Goal: Information Seeking & Learning: Learn about a topic

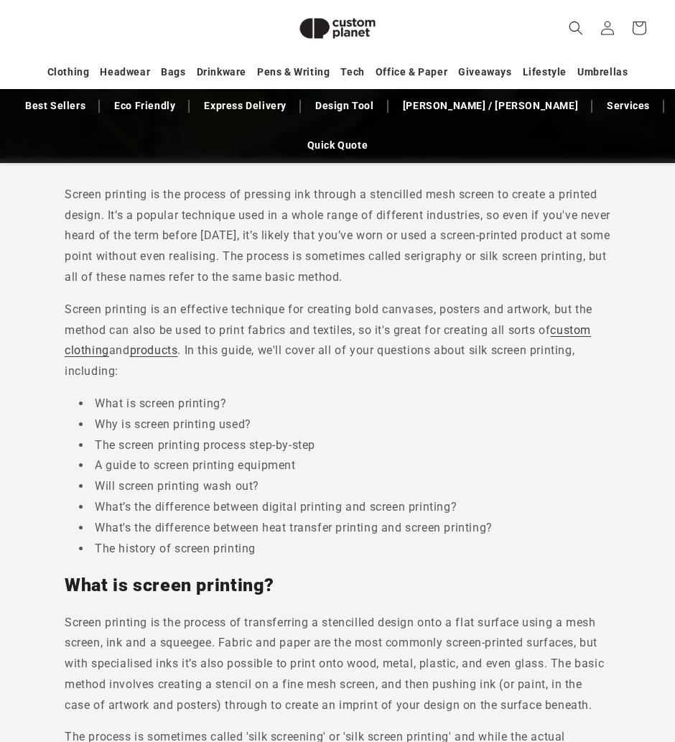
scroll to position [349, 0]
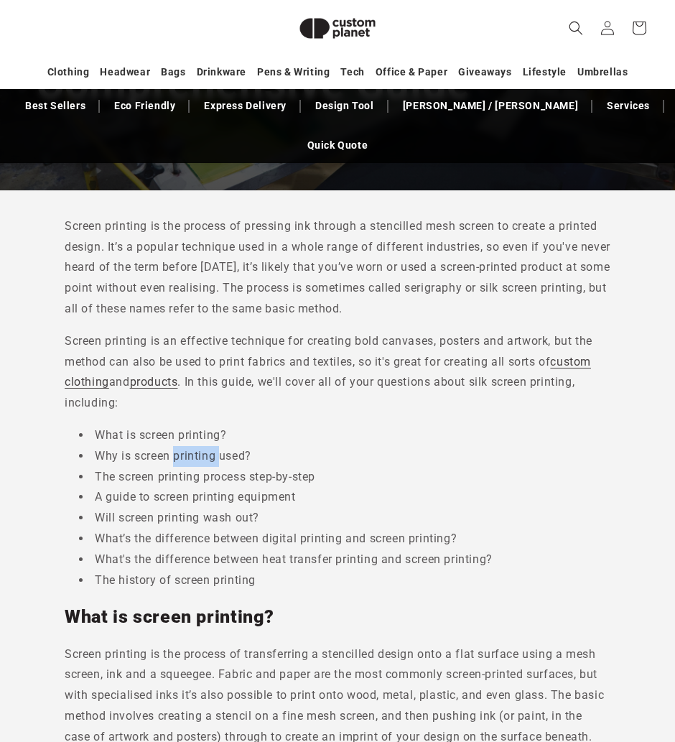
drag, startPoint x: 217, startPoint y: 402, endPoint x: 172, endPoint y: 409, distance: 45.1
click at [172, 446] on li "Why is screen printing used?" at bounding box center [344, 456] width 531 height 21
click at [264, 467] on li "The screen printing process step-by-step" at bounding box center [344, 477] width 531 height 21
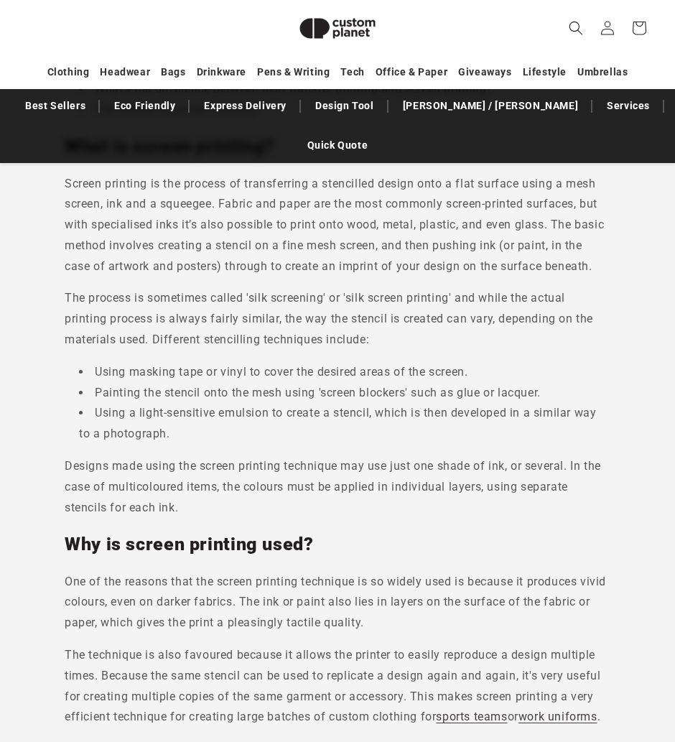
scroll to position [605, 0]
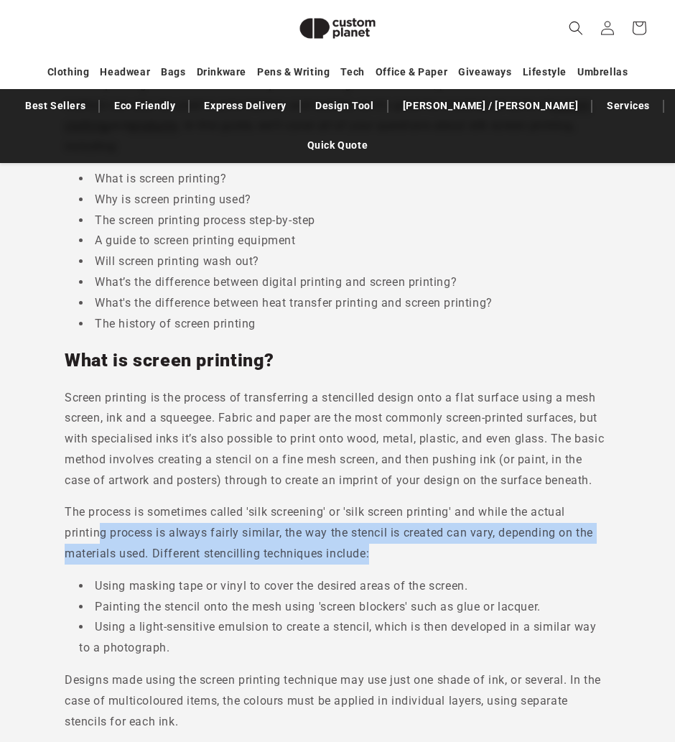
drag, startPoint x: 100, startPoint y: 474, endPoint x: 415, endPoint y: 493, distance: 315.7
click at [415, 502] on p "The process is sometimes called 'silk screening' or 'silk screen printing' and …" at bounding box center [338, 533] width 546 height 62
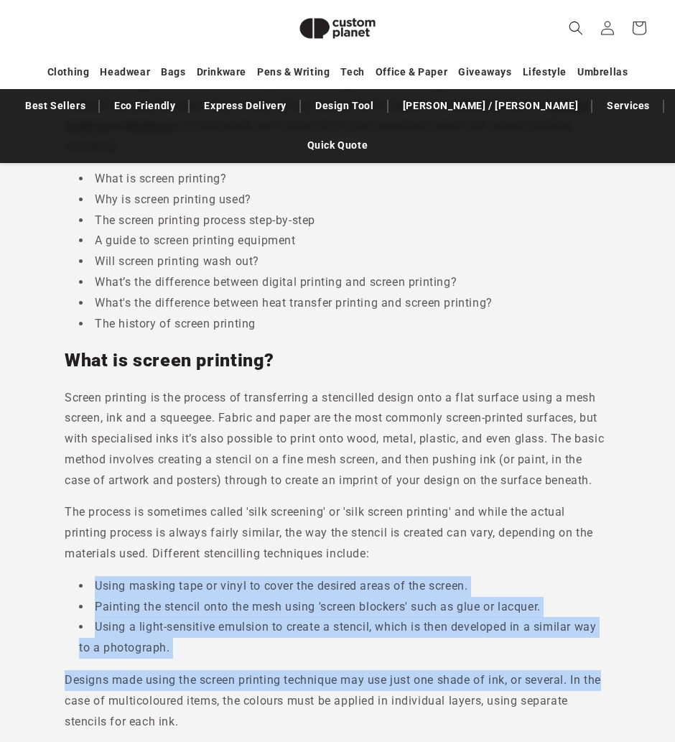
drag, startPoint x: 460, startPoint y: 512, endPoint x: 615, endPoint y: 609, distance: 182.3
click at [533, 617] on li "Using a light-sensitive emulsion to create a stencil, which is then developed i…" at bounding box center [344, 638] width 531 height 42
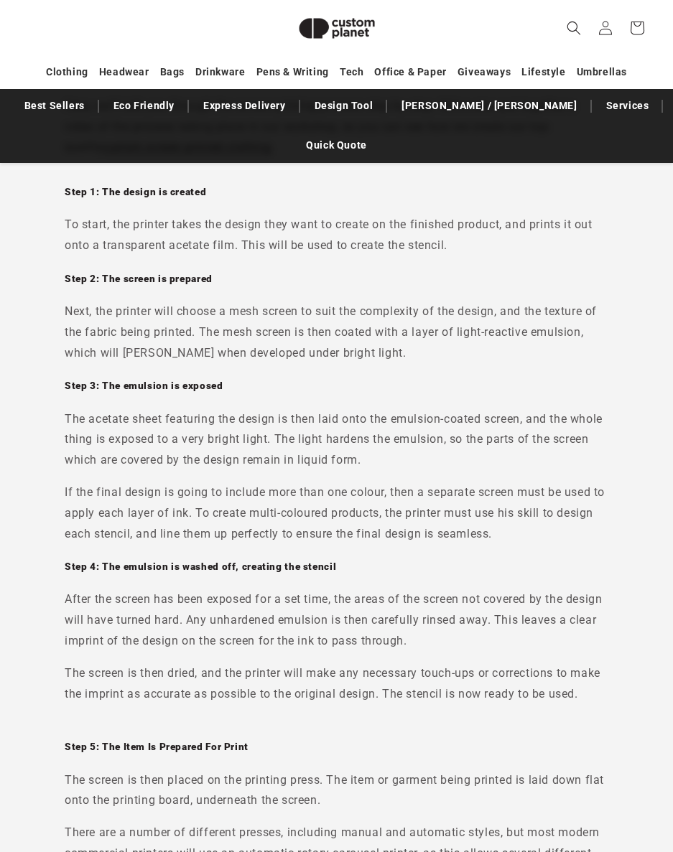
scroll to position [1660, 0]
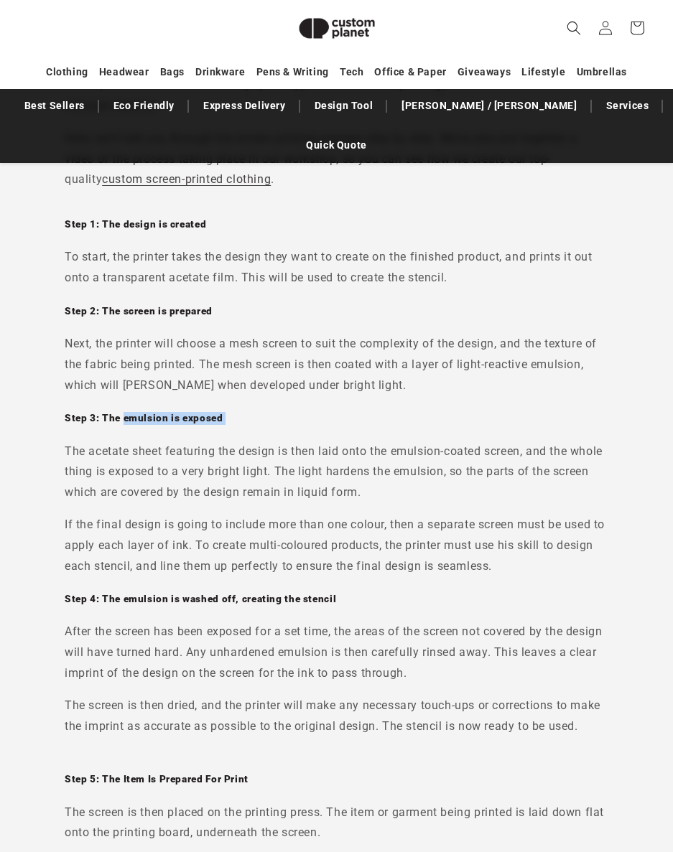
drag, startPoint x: 123, startPoint y: 371, endPoint x: 265, endPoint y: 379, distance: 141.7
click at [265, 379] on div "To start, the printer takes the design they want to create on the finished prod…" at bounding box center [336, 492] width 543 height 490
copy div "emulsion is exposed"
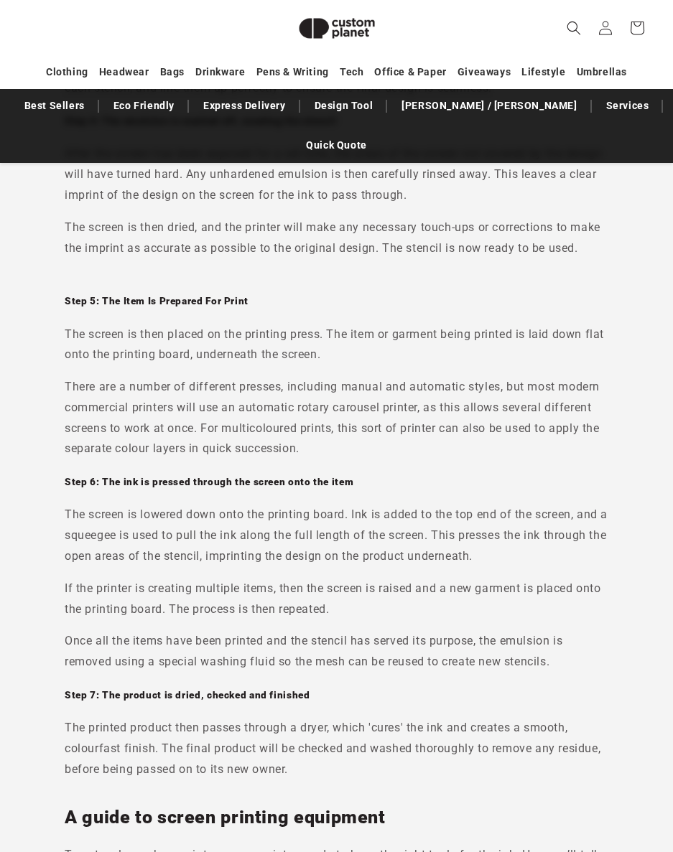
scroll to position [2253, 0]
